Goal: Transaction & Acquisition: Obtain resource

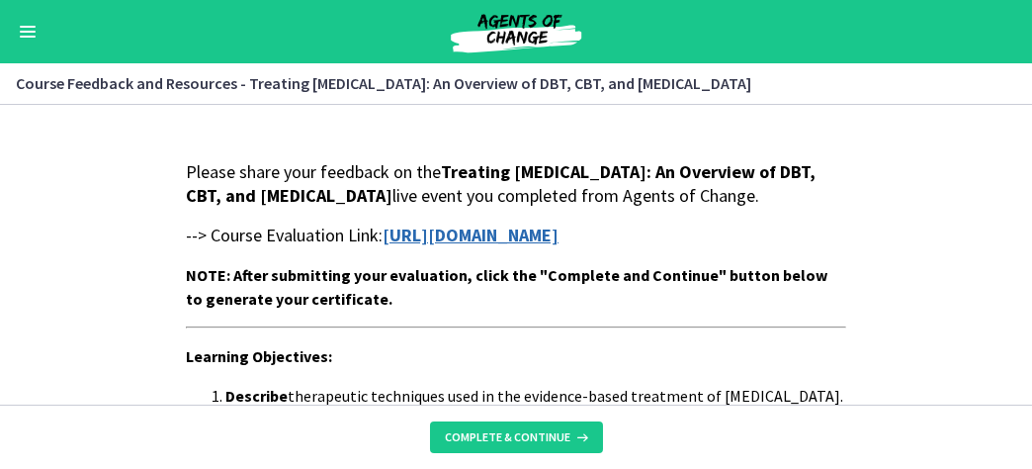
click at [489, 246] on strong "https://forms.gle/v6BNTTJe7hQEpFVi9" at bounding box center [471, 234] width 176 height 23
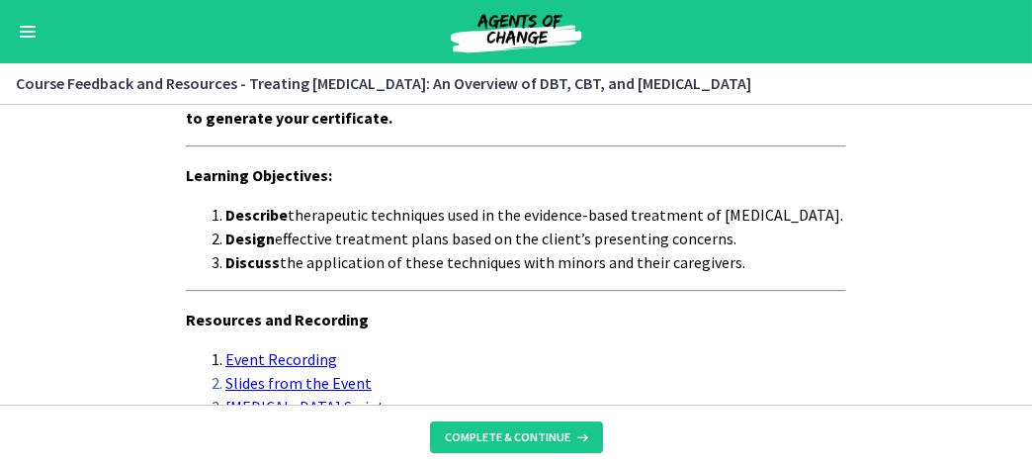
scroll to position [198, 0]
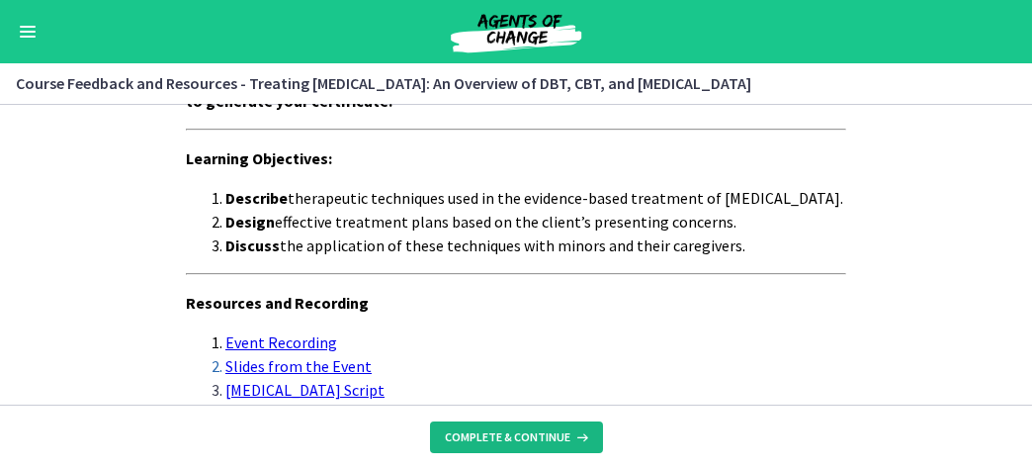
click at [516, 439] on span "Complete & continue" at bounding box center [509, 437] width 126 height 16
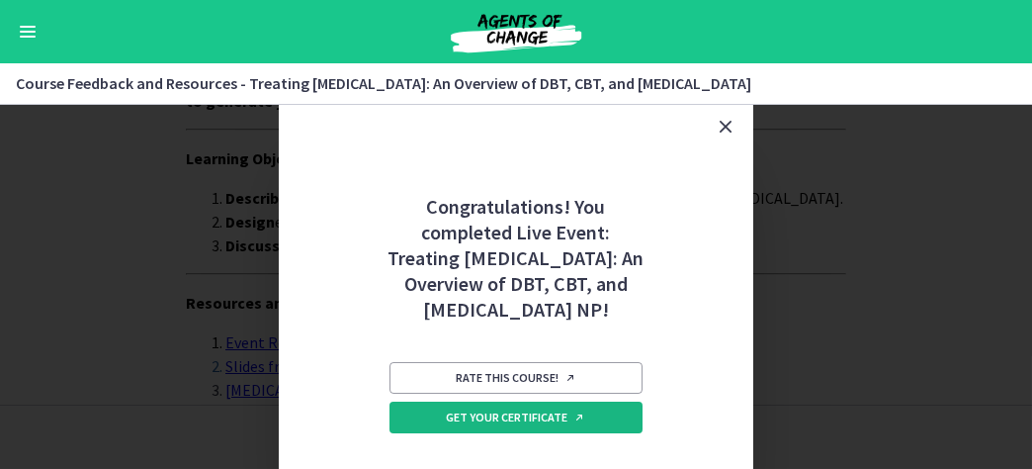
click at [527, 425] on span "Get your certificate" at bounding box center [516, 417] width 139 height 16
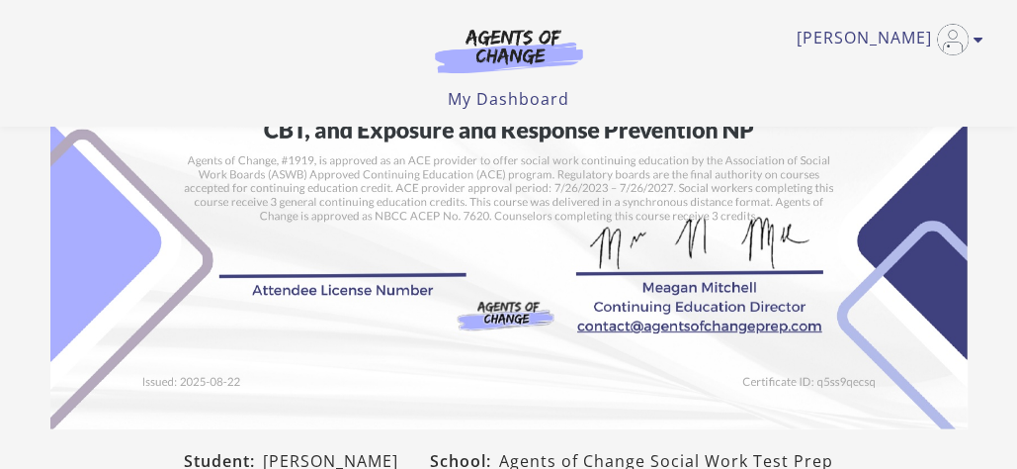
scroll to position [659, 0]
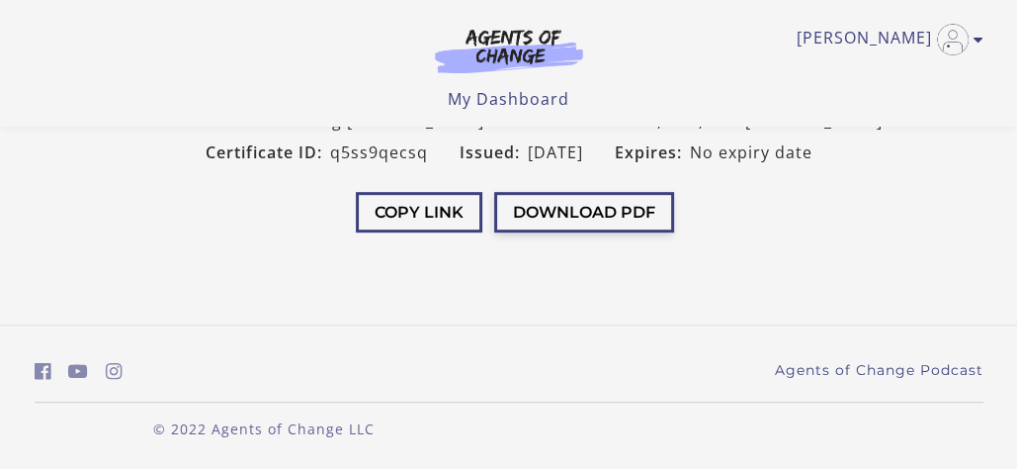
click at [598, 207] on button "Download PDF" at bounding box center [584, 212] width 180 height 41
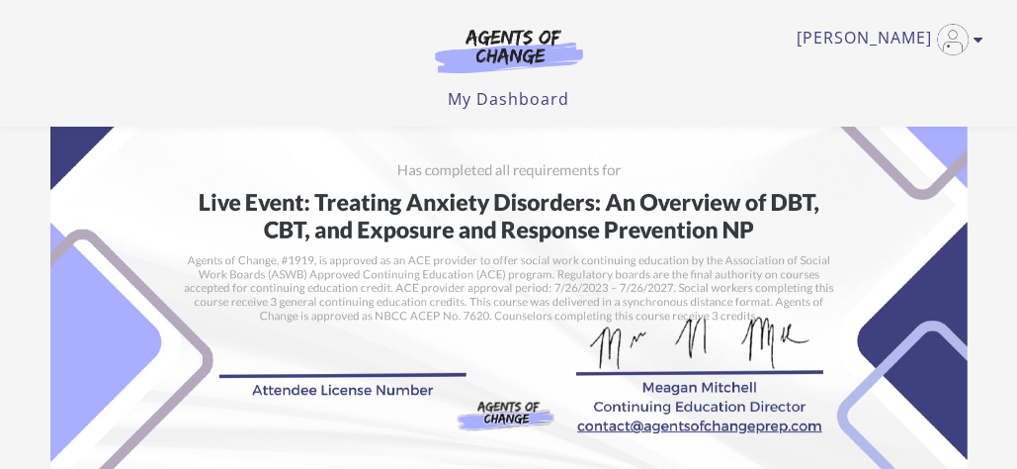
scroll to position [165, 0]
